Goal: Information Seeking & Learning: Learn about a topic

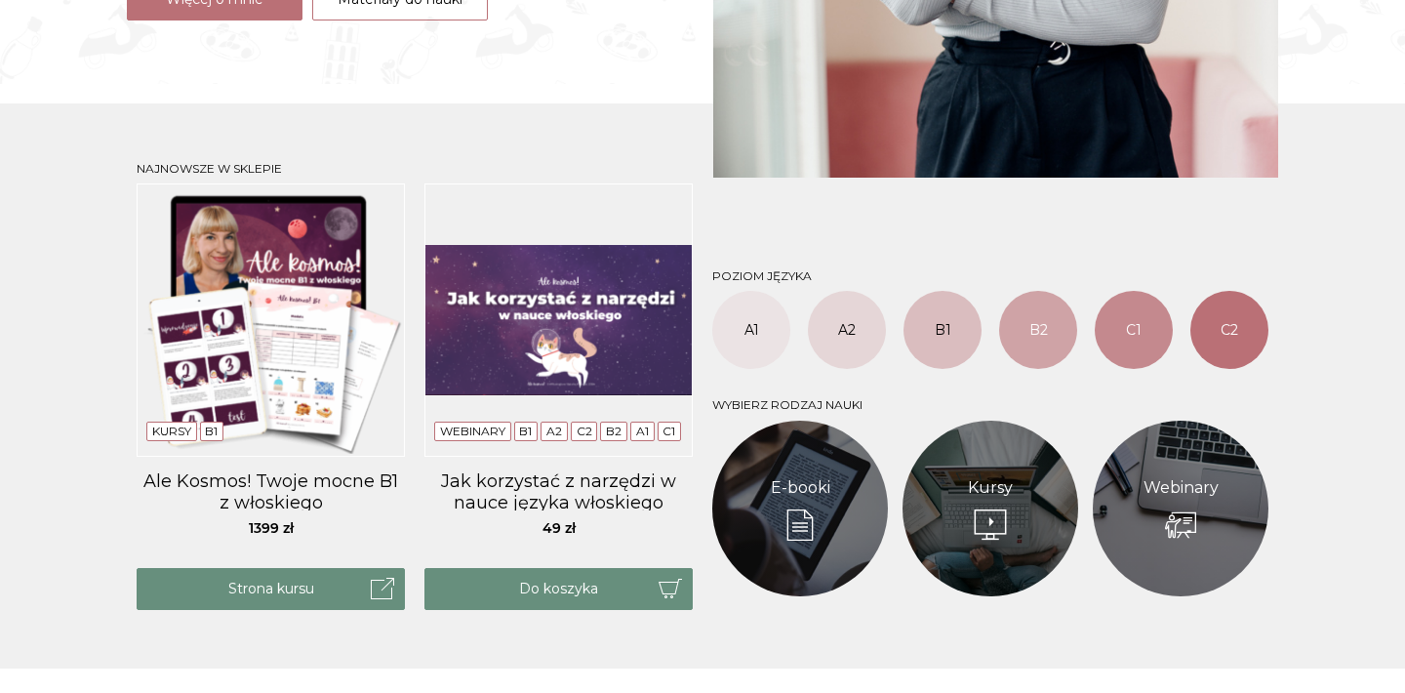
scroll to position [666, 0]
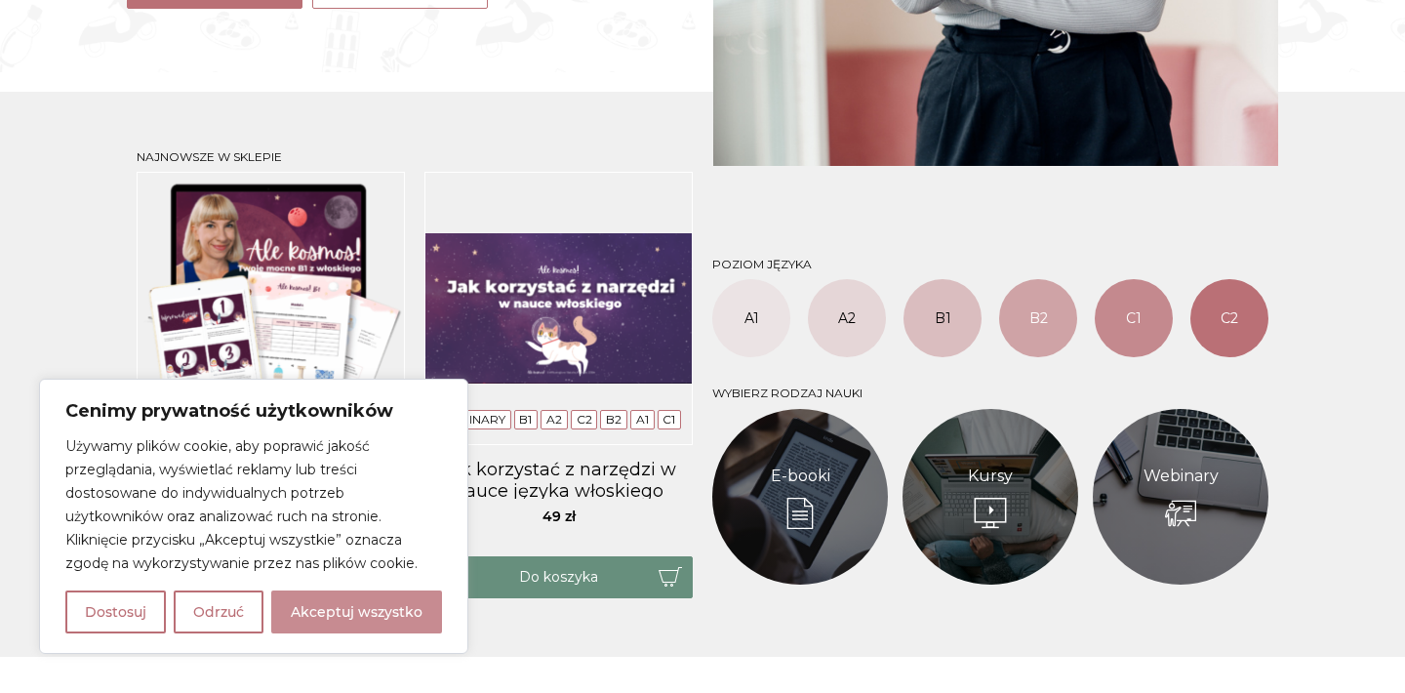
click at [397, 618] on button "Akceptuj wszystko" at bounding box center [356, 611] width 171 height 43
checkbox input "true"
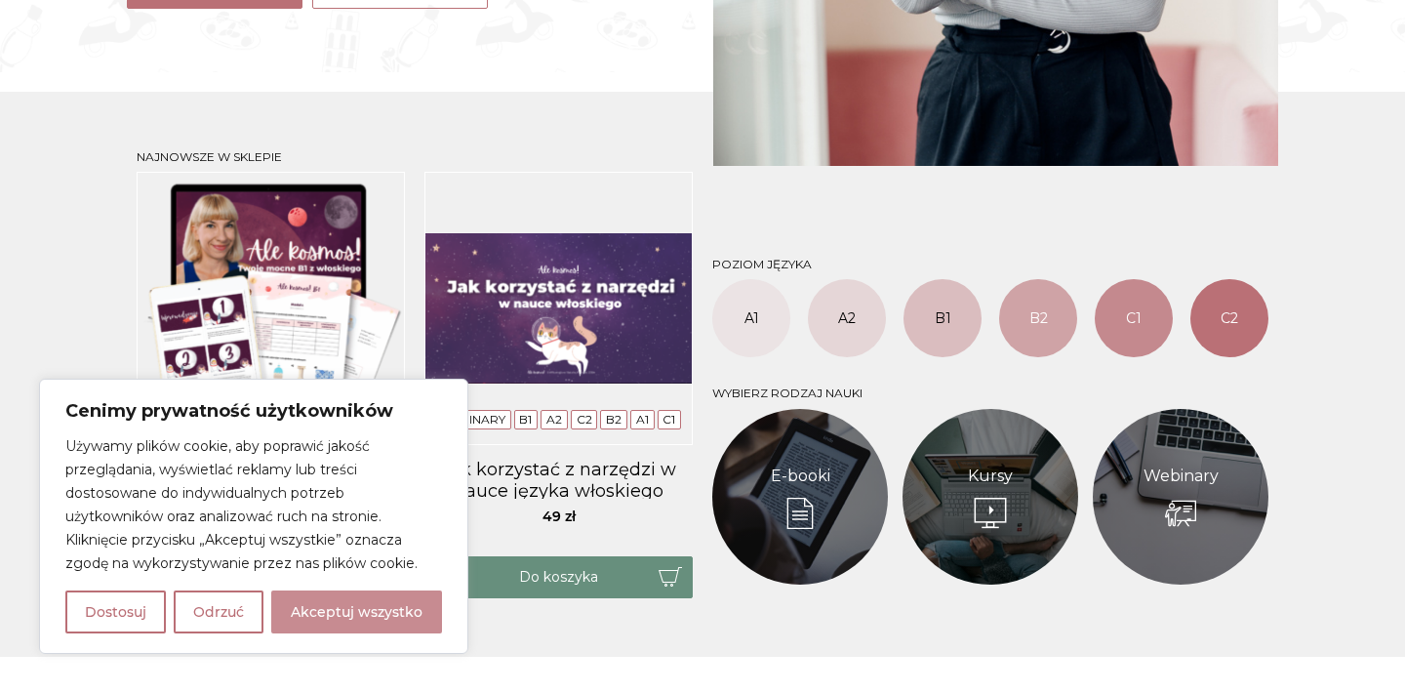
checkbox input "true"
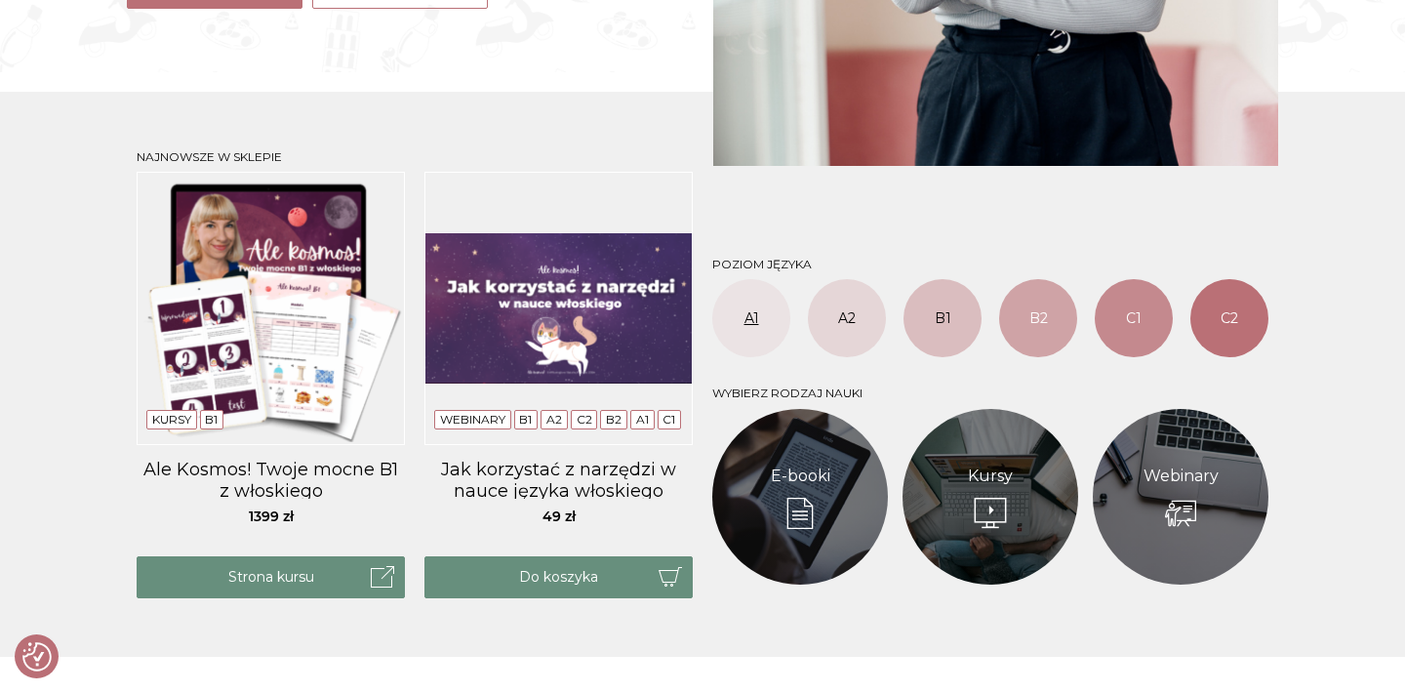
click at [755, 325] on link "A1" at bounding box center [751, 318] width 78 height 78
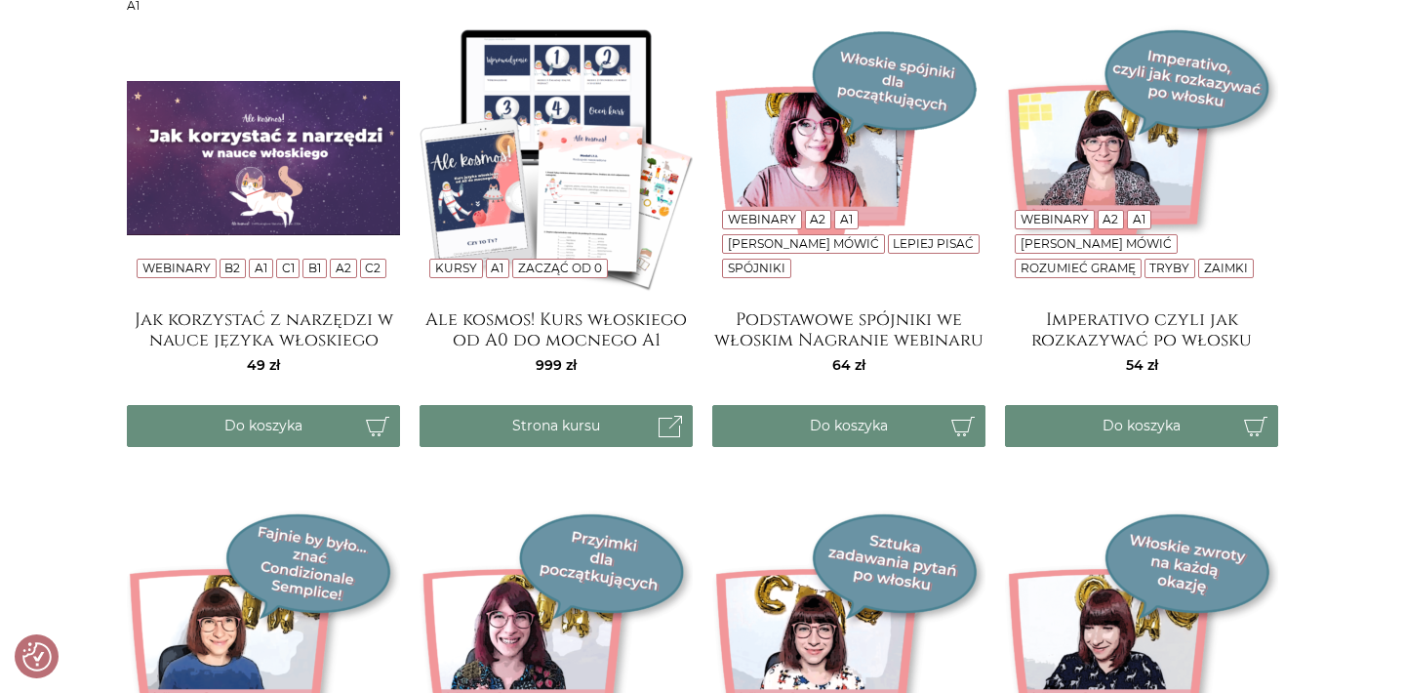
scroll to position [397, 0]
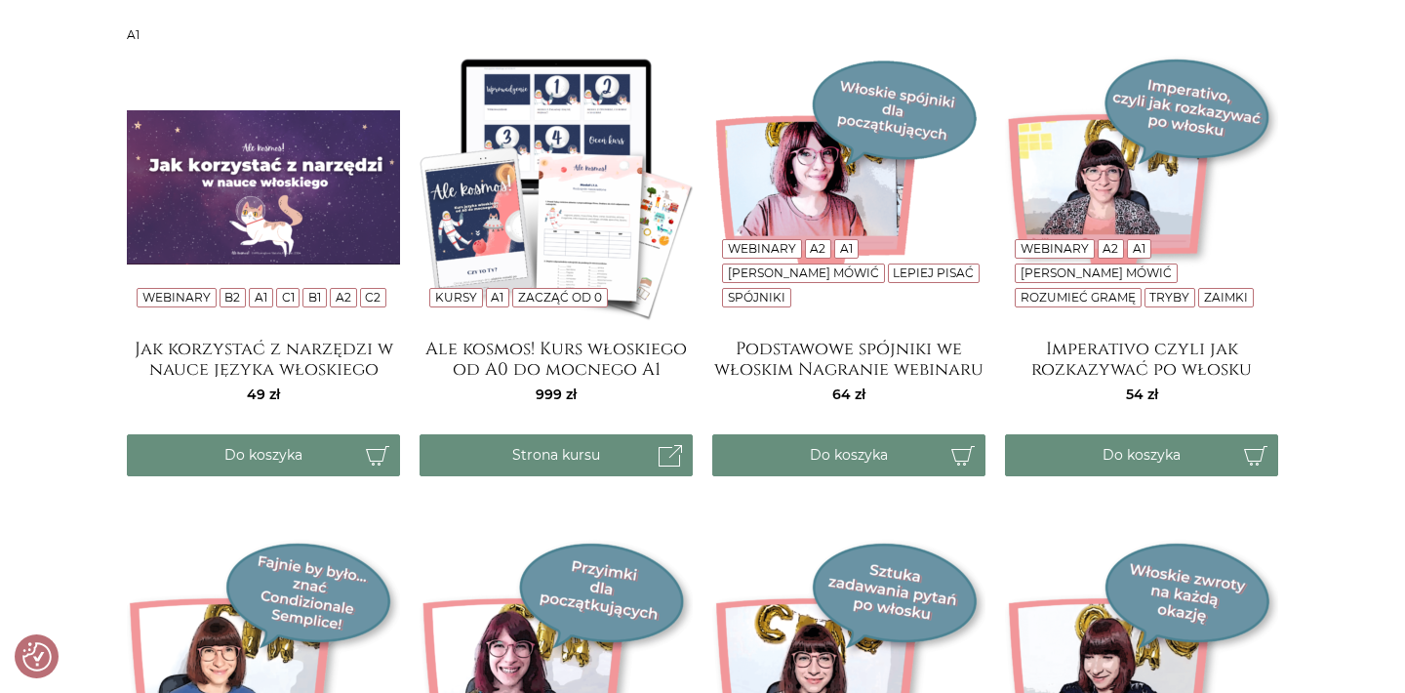
click at [600, 199] on img at bounding box center [556, 187] width 273 height 273
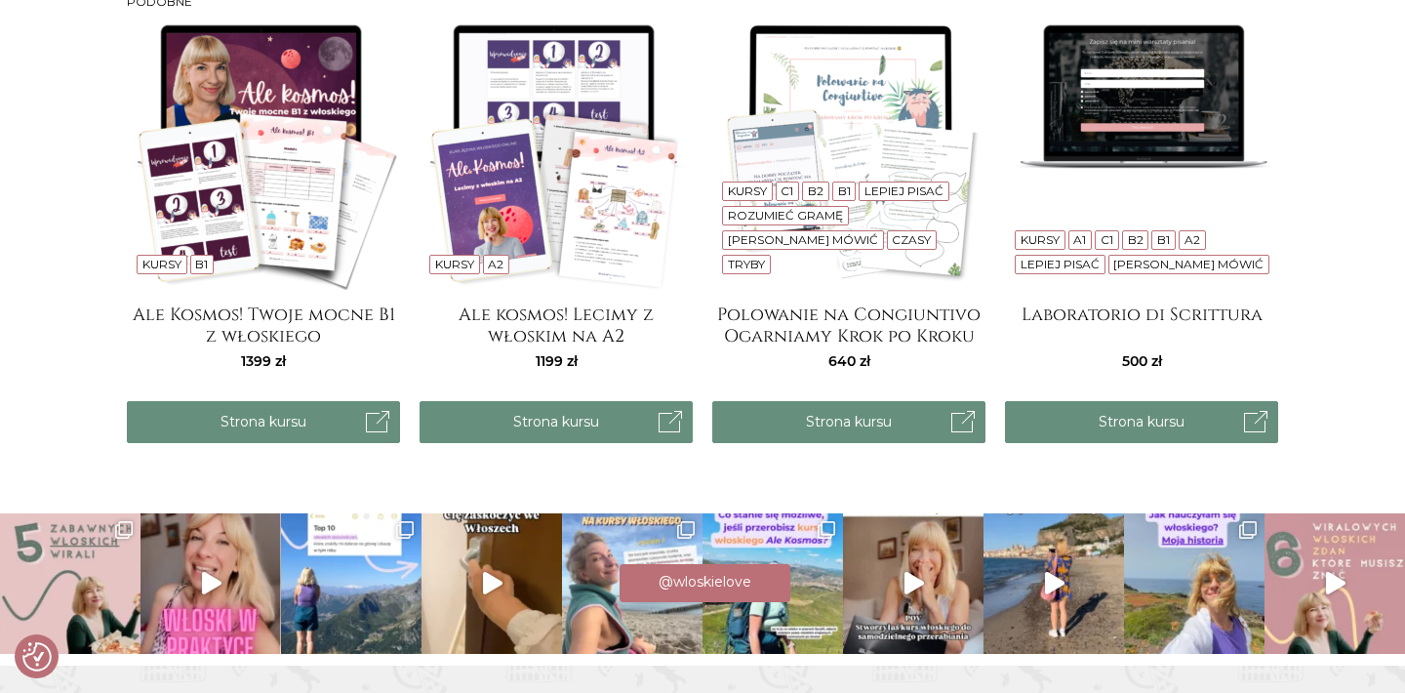
scroll to position [2363, 0]
click at [873, 138] on img at bounding box center [848, 153] width 273 height 273
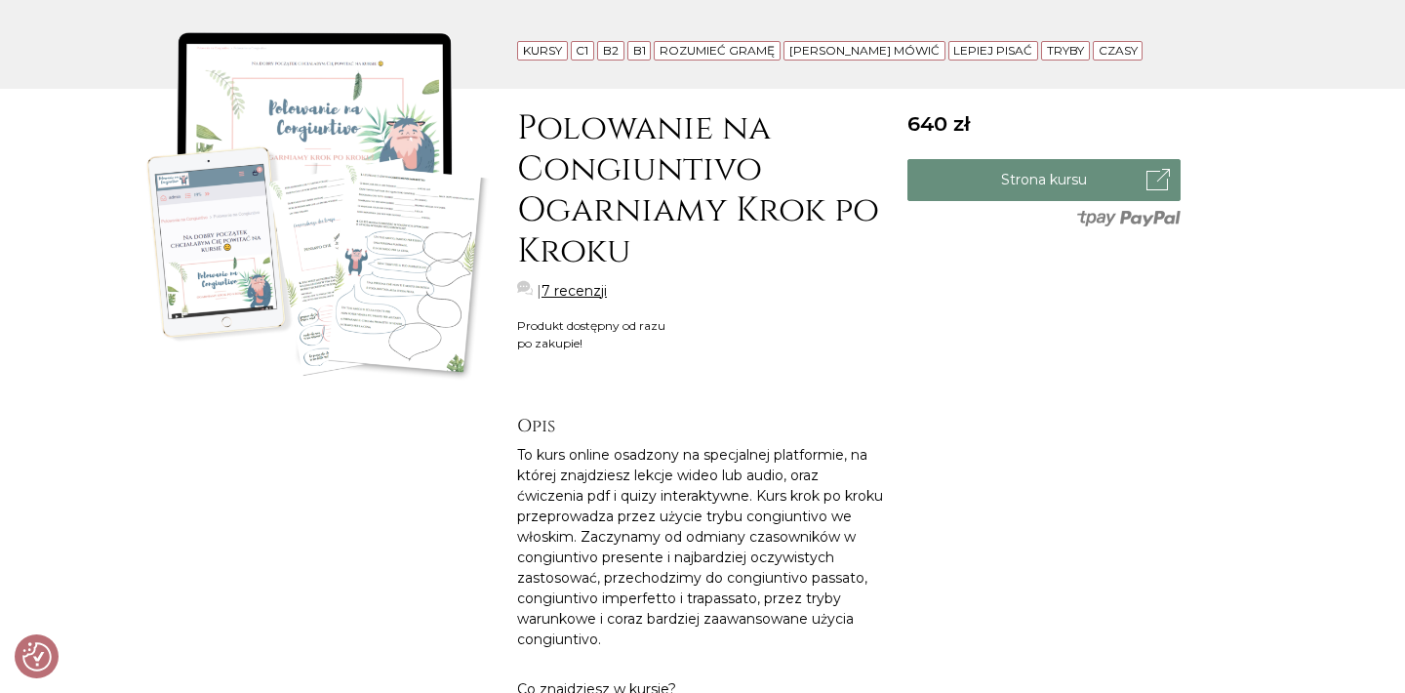
scroll to position [270, 0]
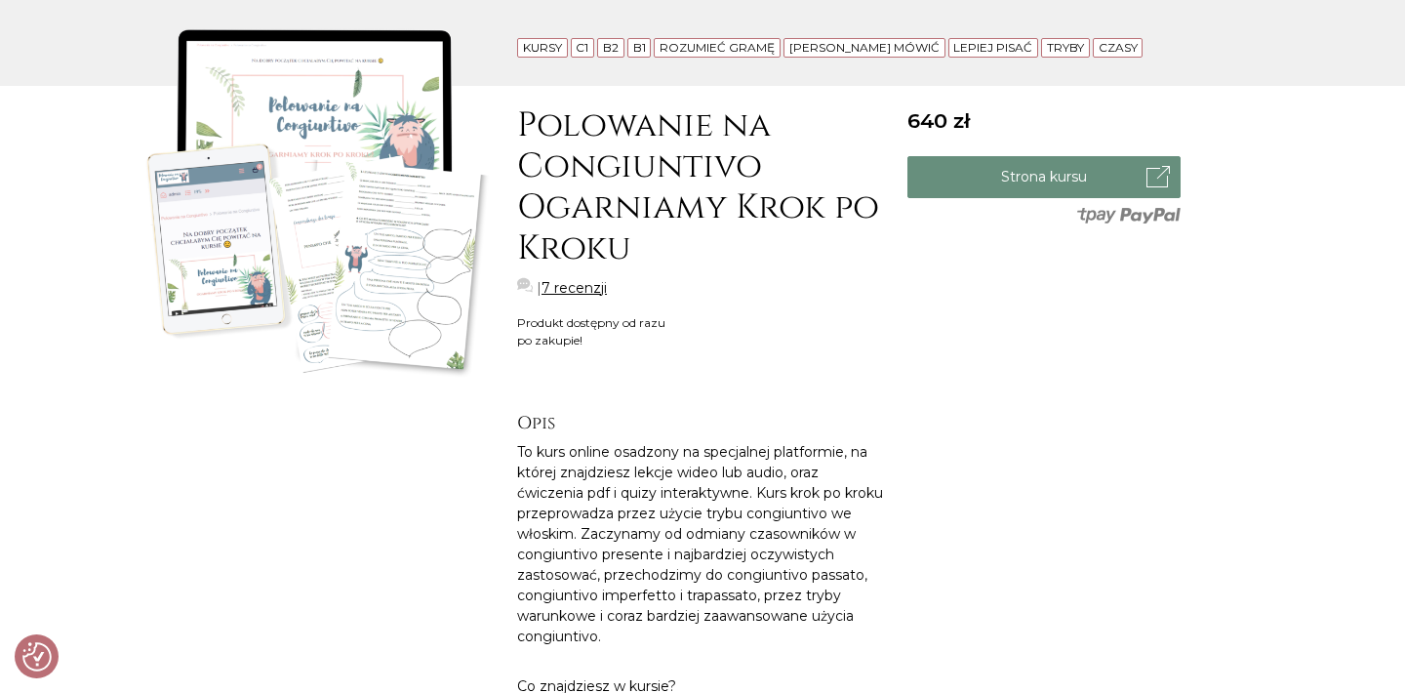
click at [406, 314] on img at bounding box center [312, 203] width 371 height 371
click at [200, 209] on img at bounding box center [312, 203] width 371 height 371
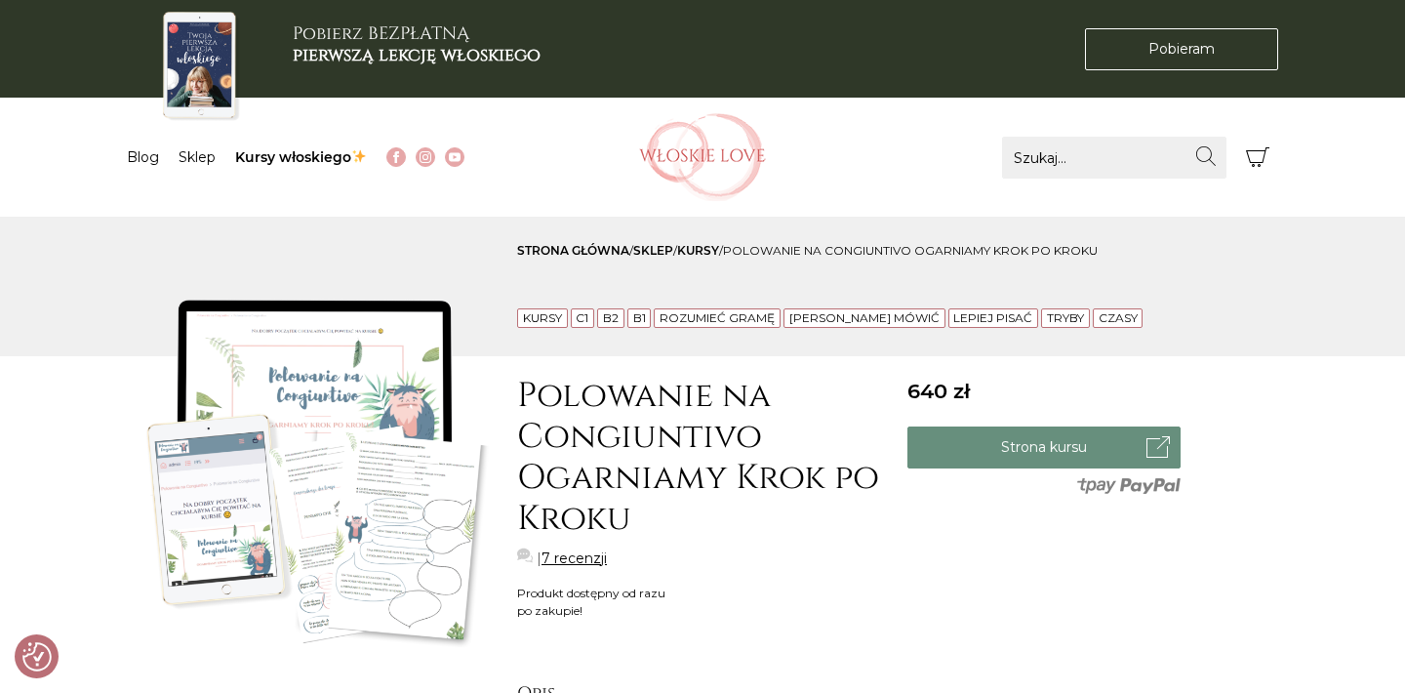
scroll to position [0, 0]
click at [148, 150] on link "Blog" at bounding box center [143, 157] width 32 height 18
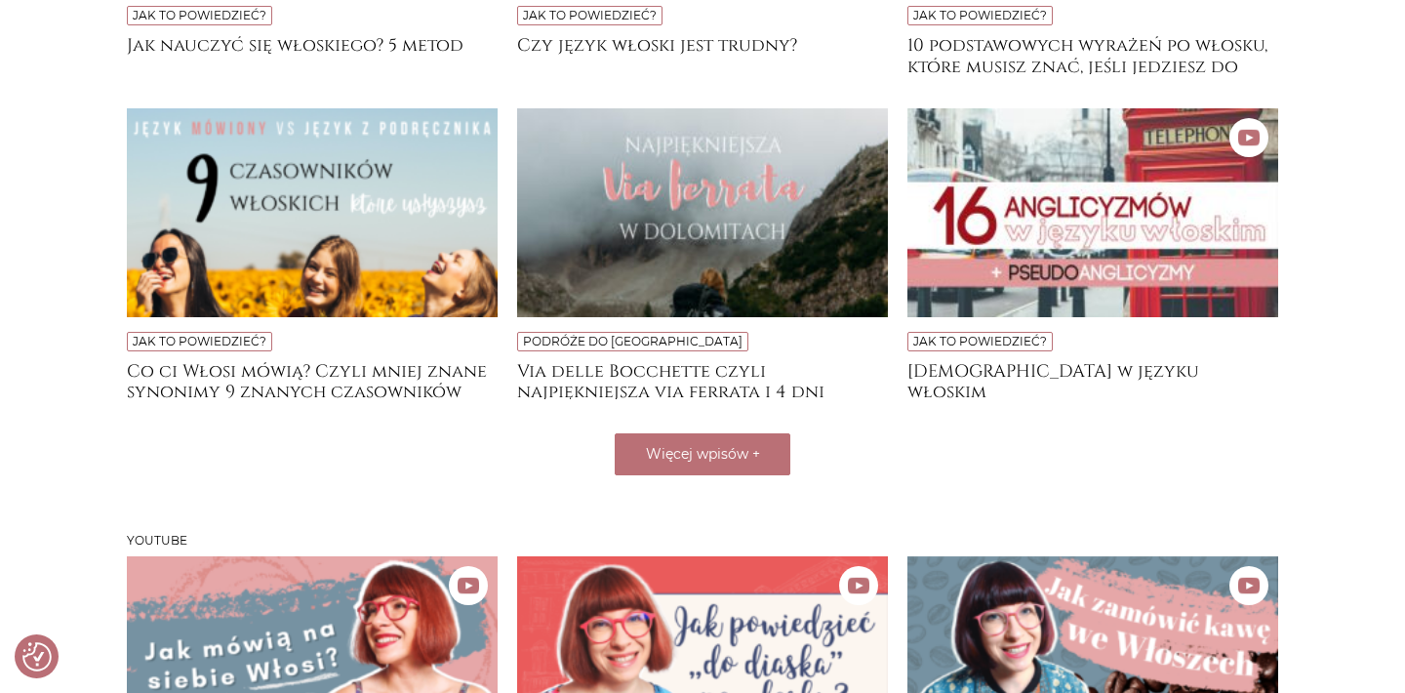
scroll to position [733, 0]
